Goal: Transaction & Acquisition: Purchase product/service

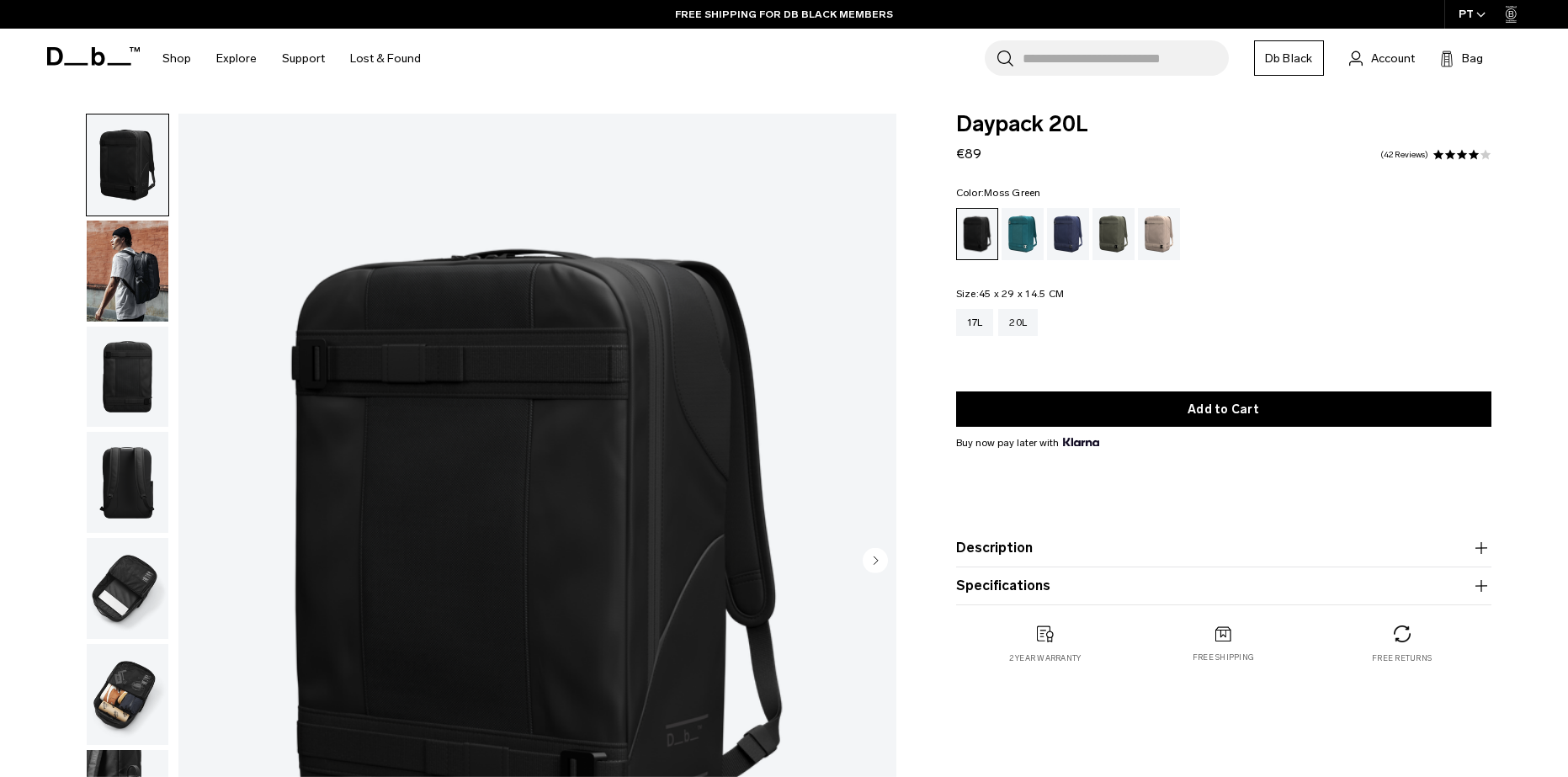
click at [1116, 235] on div "Moss Green" at bounding box center [1113, 234] width 43 height 52
